Goal: Task Accomplishment & Management: Use online tool/utility

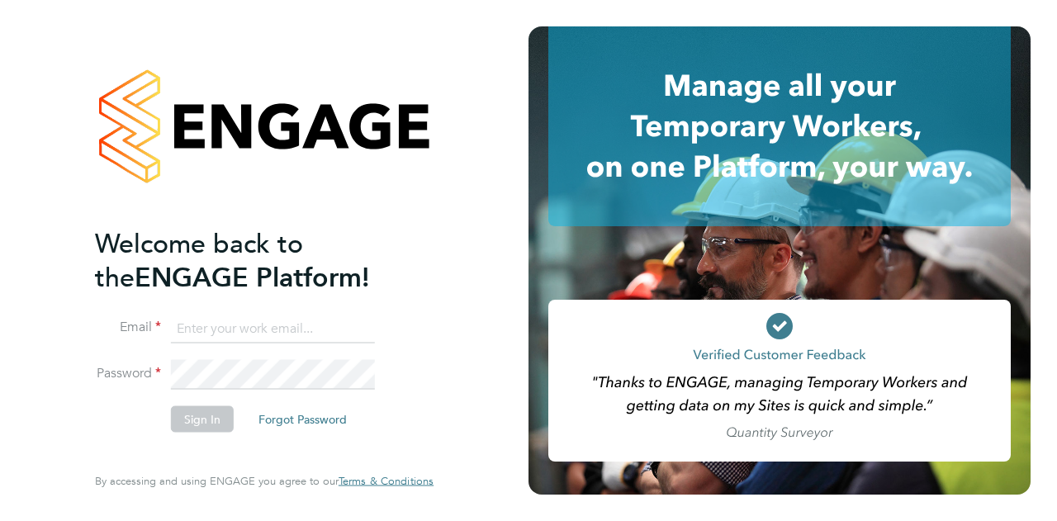
type input "neasha.hooshue@wates.co.uk"
click at [213, 417] on button "Sign In" at bounding box center [202, 419] width 63 height 26
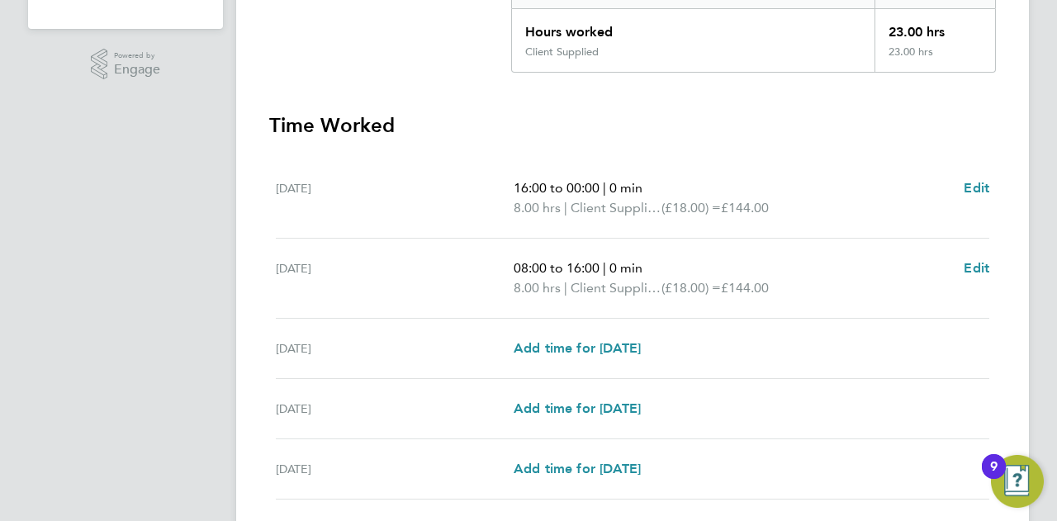
scroll to position [643, 0]
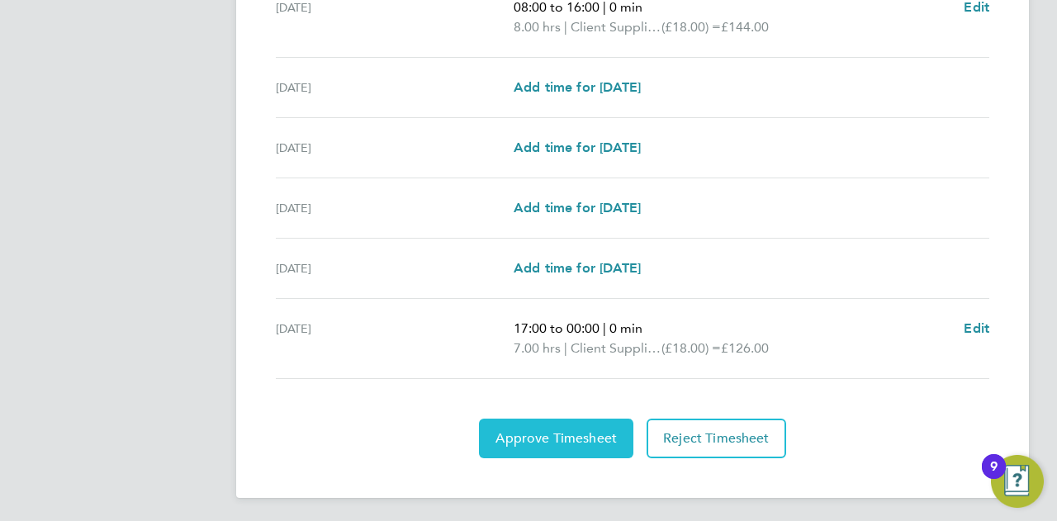
click at [578, 445] on button "Approve Timesheet" at bounding box center [556, 439] width 154 height 40
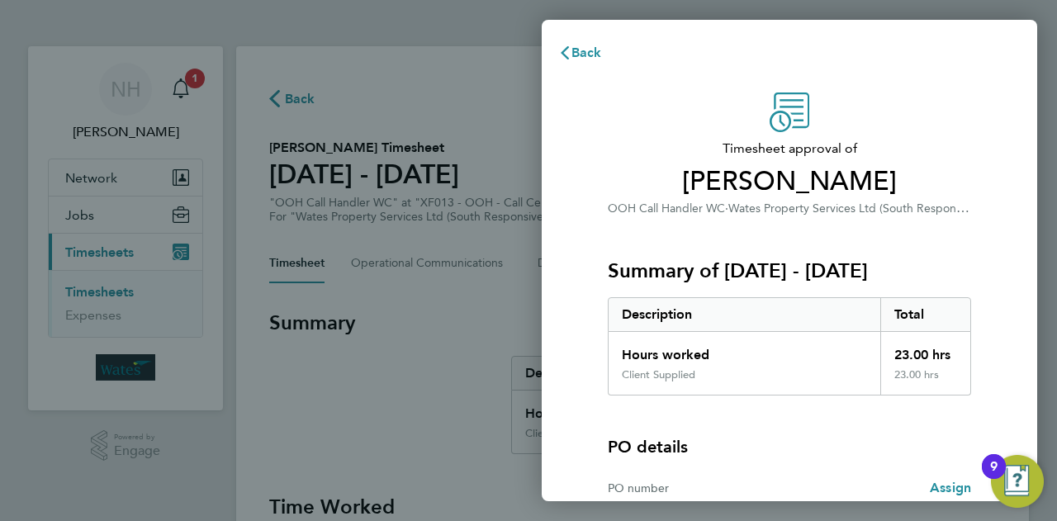
scroll to position [154, 0]
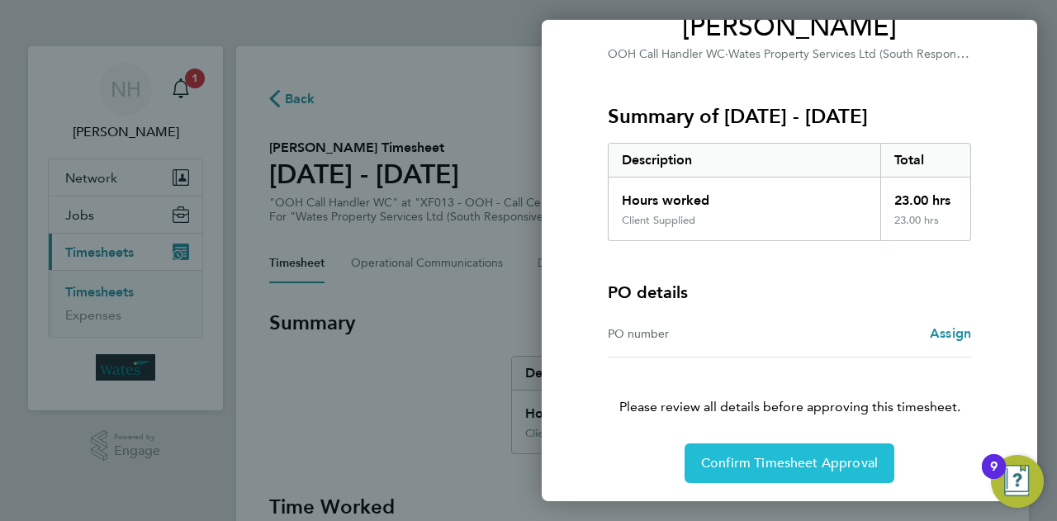
click at [750, 457] on span "Confirm Timesheet Approval" at bounding box center [789, 463] width 177 height 17
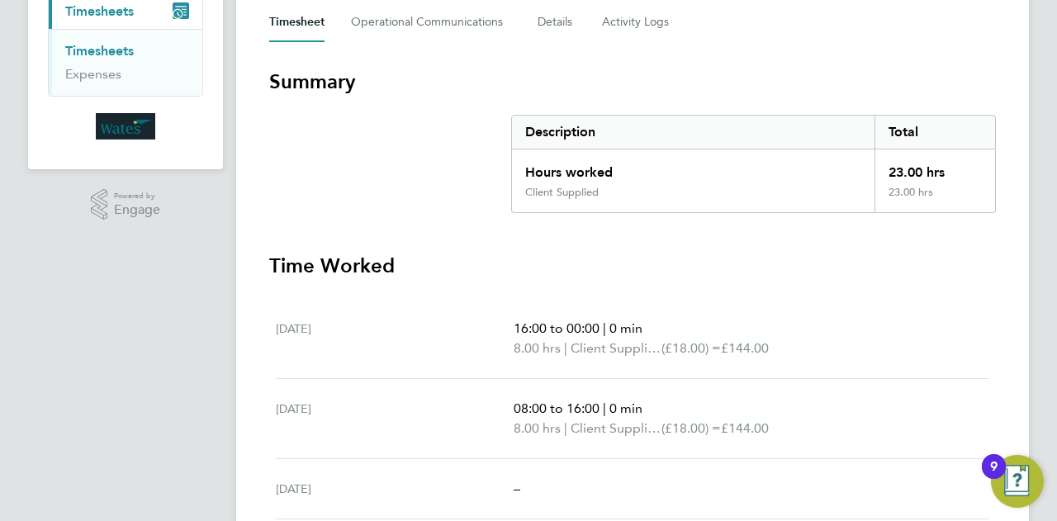
scroll to position [248, 0]
